Goal: Download file/media

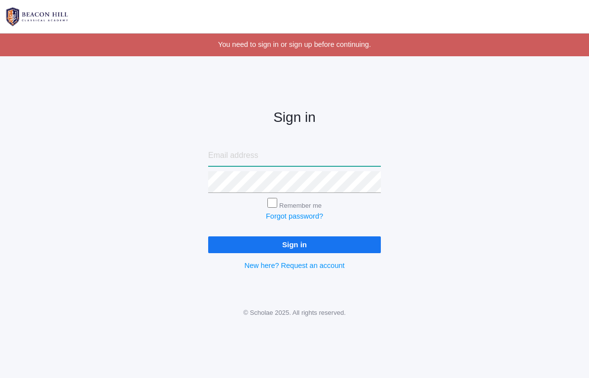
type input "heatheralbanese@me.com"
click at [295, 242] on input "Sign in" at bounding box center [294, 244] width 173 height 16
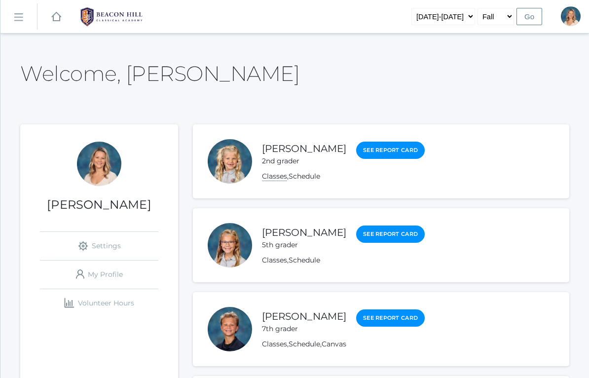
click at [276, 178] on link "Classes" at bounding box center [274, 176] width 25 height 9
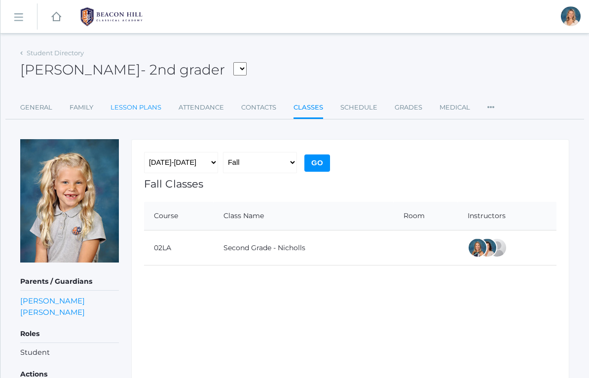
click at [142, 109] on link "Lesson Plans" at bounding box center [136, 108] width 51 height 20
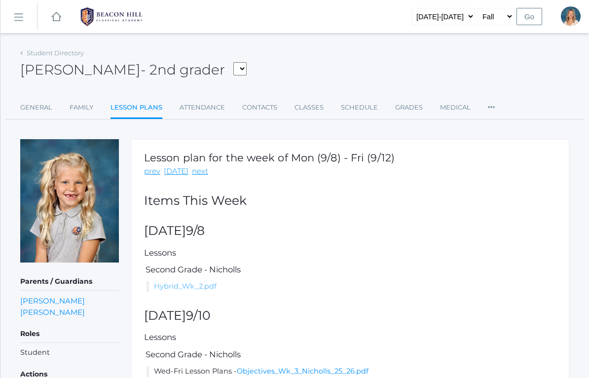
click at [200, 285] on link "Hybrid_Wk_2.pdf" at bounding box center [185, 286] width 63 height 9
